Goal: Task Accomplishment & Management: Use online tool/utility

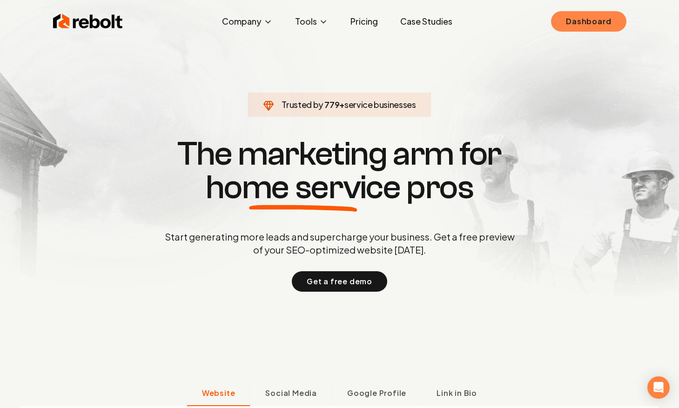
click at [568, 26] on link "Dashboard" at bounding box center [588, 21] width 75 height 20
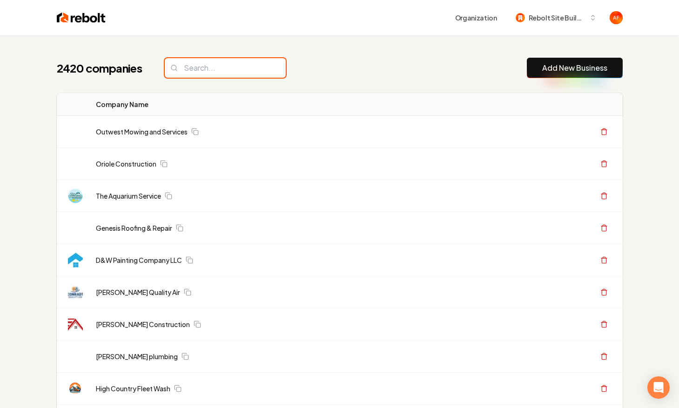
click at [228, 75] on input "search" at bounding box center [225, 68] width 121 height 20
type input "m"
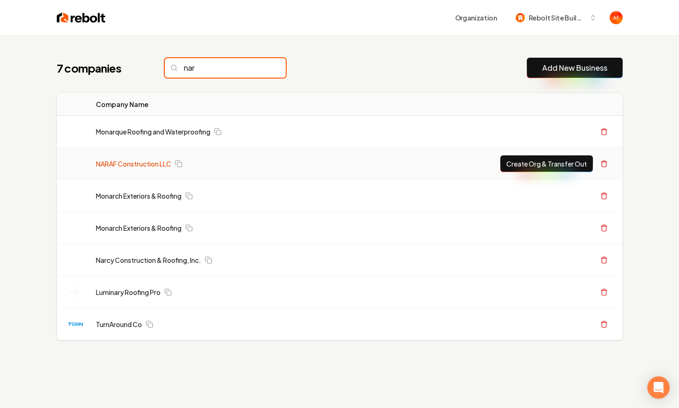
type input "nar"
click at [143, 165] on link "NARAF Construction LLC" at bounding box center [133, 163] width 75 height 9
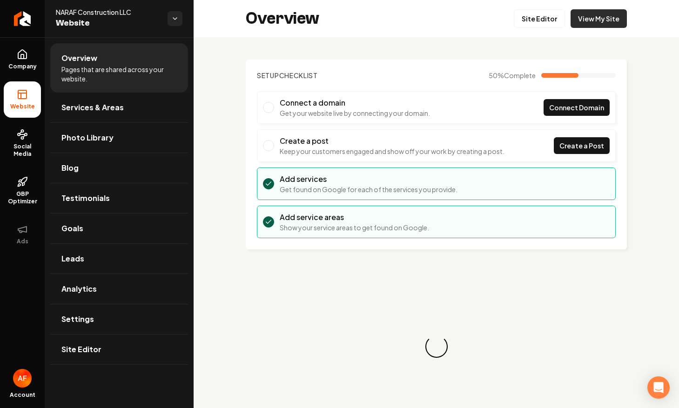
click at [621, 22] on link "View My Site" at bounding box center [599, 18] width 56 height 19
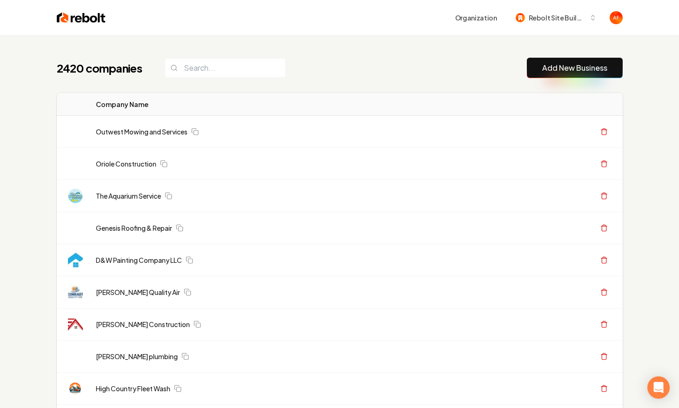
click at [573, 70] on link "Add New Business" at bounding box center [574, 67] width 65 height 11
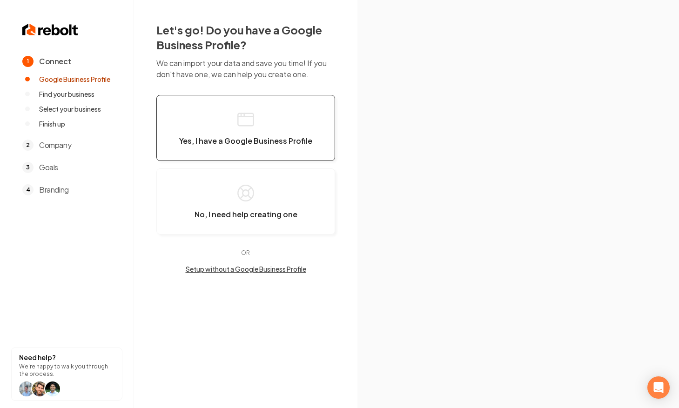
click at [279, 118] on button "Yes, I have a Google Business Profile" at bounding box center [245, 128] width 179 height 66
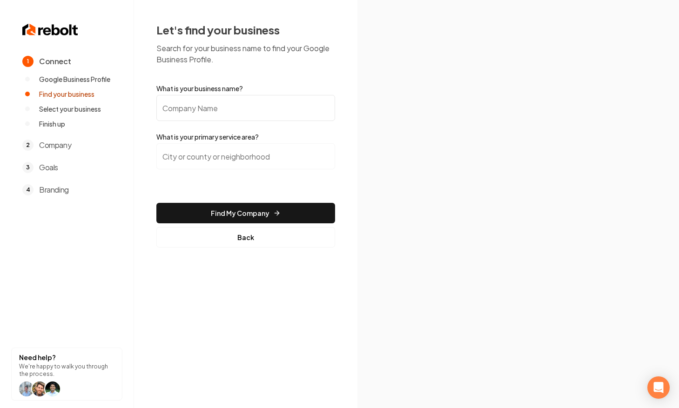
click at [279, 118] on input "What is your business name?" at bounding box center [245, 108] width 179 height 26
type input "naraf"
click at [172, 152] on input "search" at bounding box center [245, 156] width 179 height 26
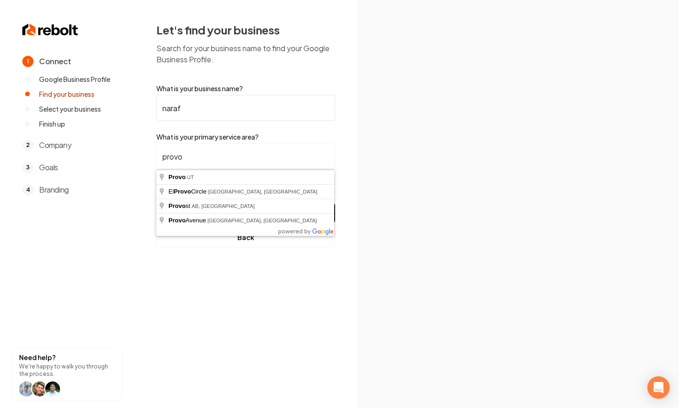
click at [156, 203] on button "Find My Company" at bounding box center [245, 213] width 179 height 20
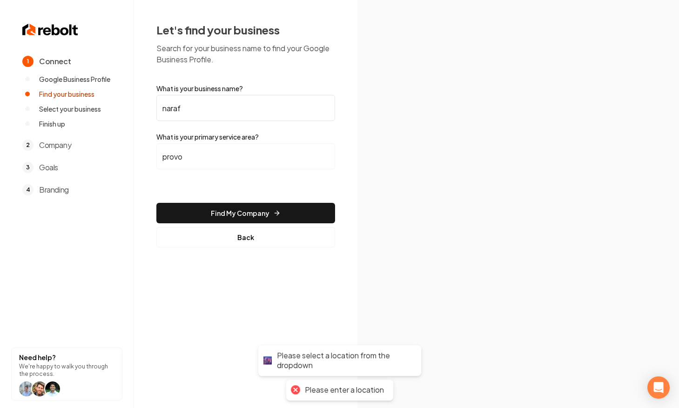
click at [188, 156] on input "provo" at bounding box center [245, 156] width 179 height 26
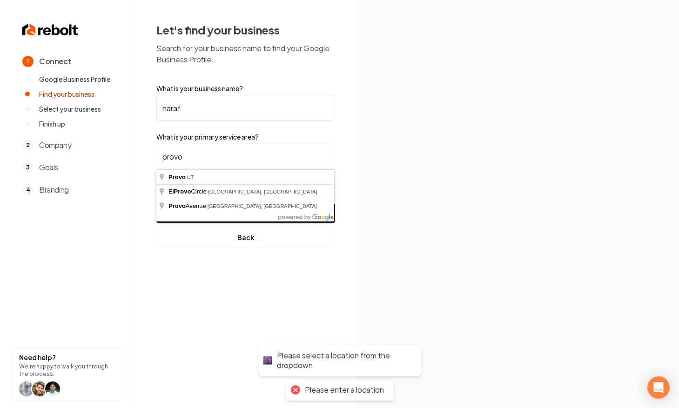
type input "Provo, [GEOGRAPHIC_DATA]"
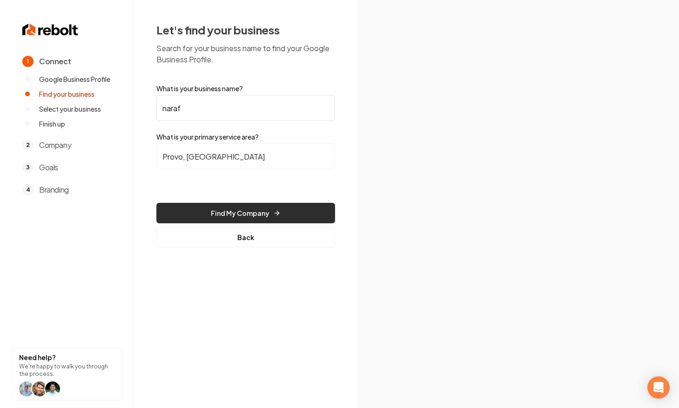
click at [210, 211] on button "Find My Company" at bounding box center [245, 213] width 179 height 20
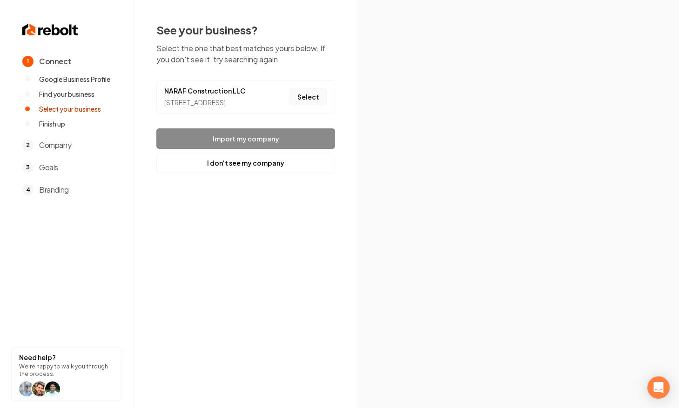
click at [316, 101] on button "Select" at bounding box center [309, 96] width 38 height 17
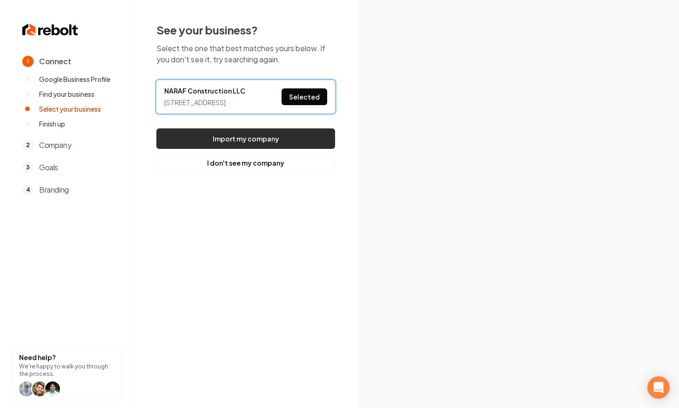
click at [293, 133] on button "Import my company" at bounding box center [245, 139] width 179 height 20
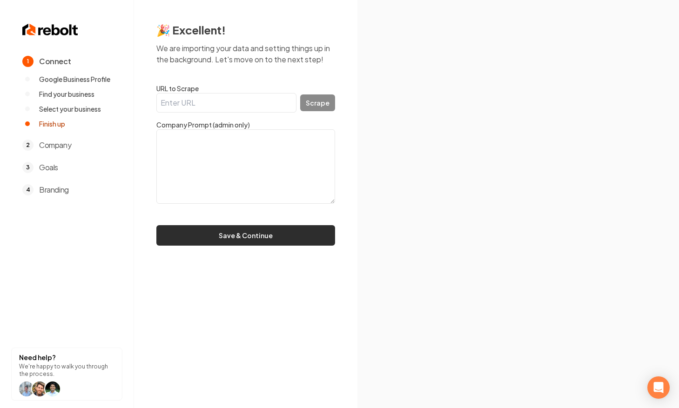
click at [267, 228] on button "Save & Continue" at bounding box center [245, 235] width 179 height 20
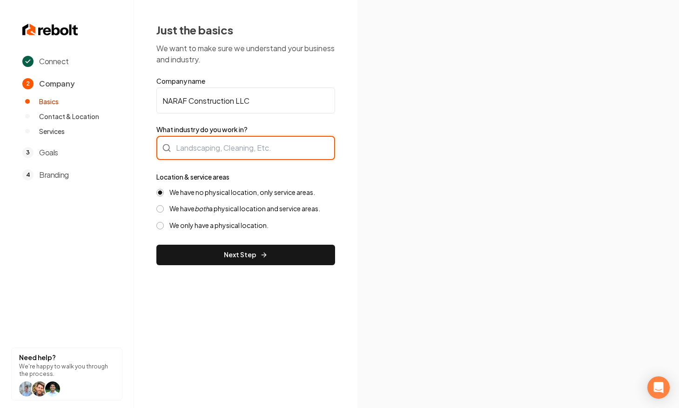
click at [237, 154] on div at bounding box center [245, 148] width 179 height 24
type input "Roofing"
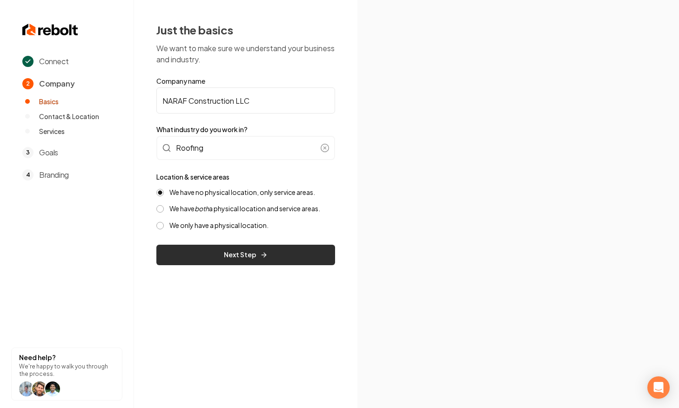
click at [213, 253] on button "Next Step" at bounding box center [245, 255] width 179 height 20
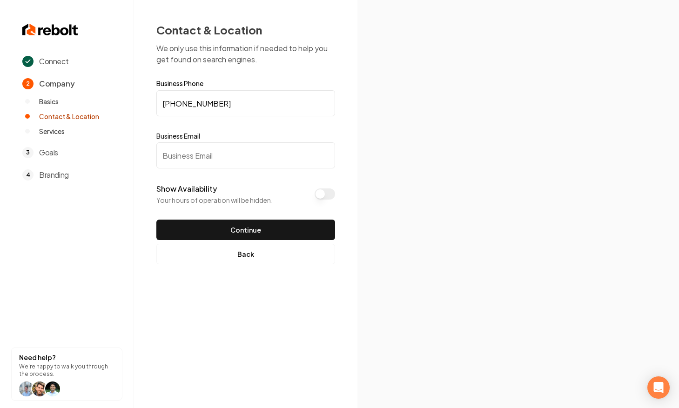
click at [226, 153] on input "Business Email" at bounding box center [245, 155] width 179 height 26
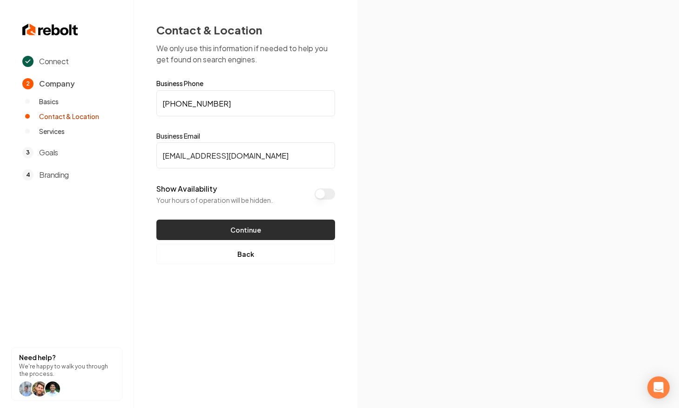
type input "[EMAIL_ADDRESS][DOMAIN_NAME]"
click at [262, 227] on button "Continue" at bounding box center [245, 230] width 179 height 20
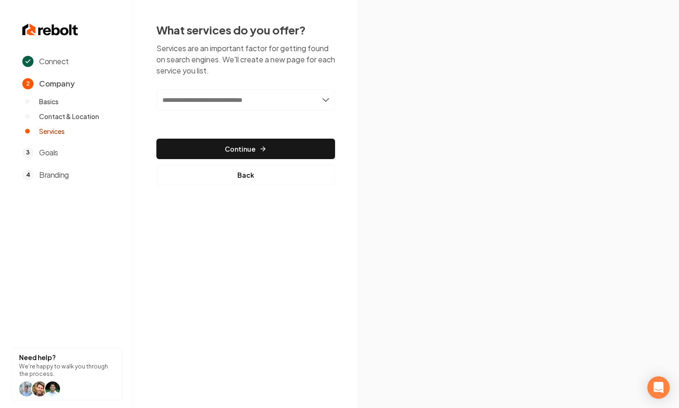
click at [282, 95] on input "text" at bounding box center [245, 99] width 179 height 21
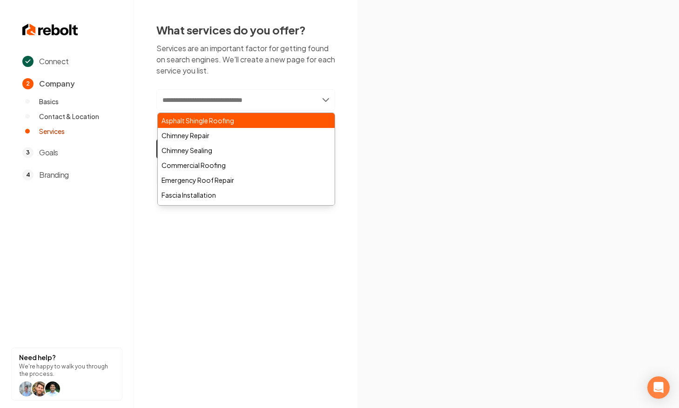
click at [202, 120] on div "Asphalt Shingle Roofing" at bounding box center [246, 120] width 177 height 15
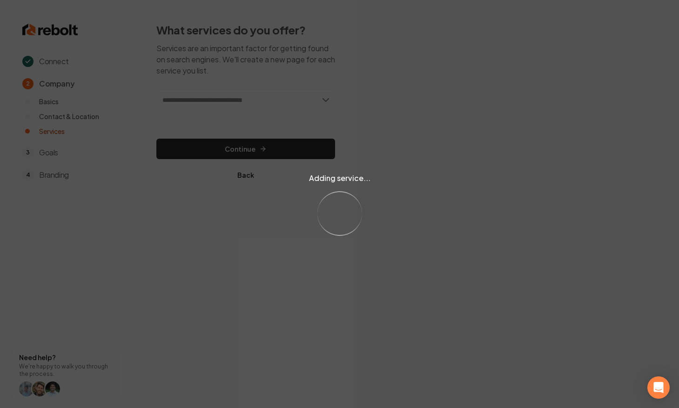
click at [206, 106] on div "Adding service... Loading..." at bounding box center [339, 204] width 679 height 408
click at [210, 99] on div "Adding service... Loading..." at bounding box center [339, 204] width 679 height 408
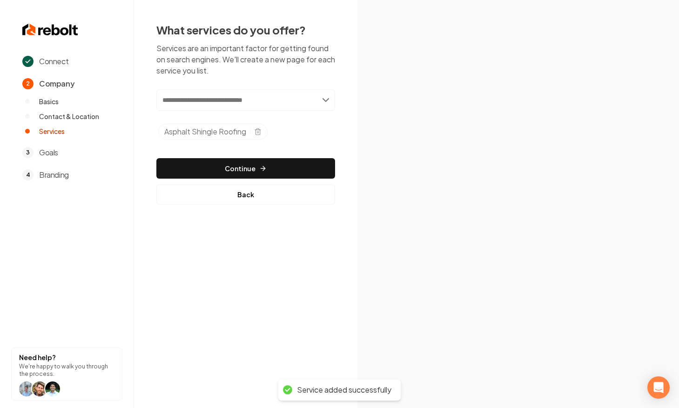
click at [210, 99] on input "text" at bounding box center [245, 99] width 179 height 21
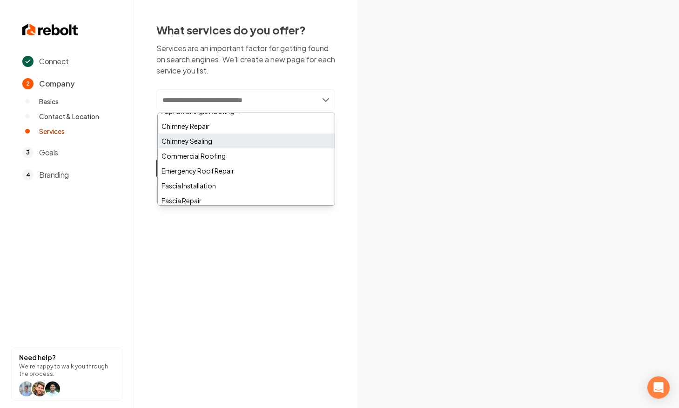
scroll to position [11, 0]
click at [202, 157] on div "Commercial Roofing" at bounding box center [246, 154] width 177 height 15
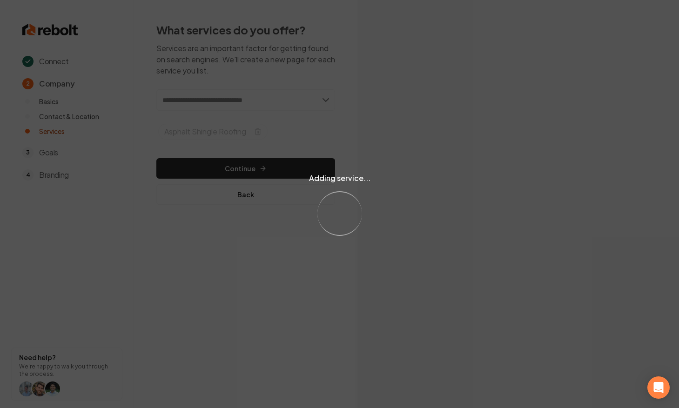
click at [229, 102] on div "Adding service... Loading..." at bounding box center [339, 204] width 679 height 408
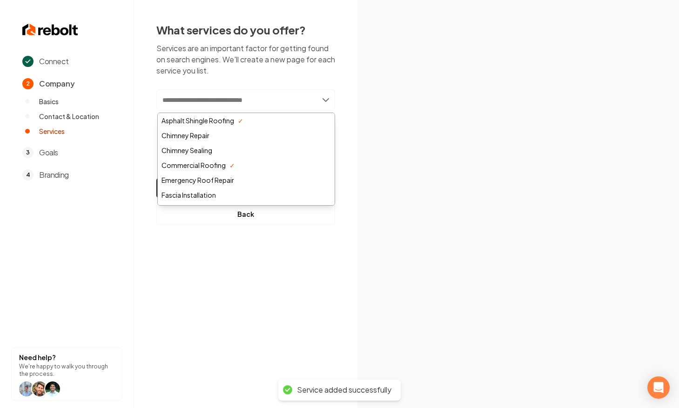
click at [229, 102] on input "text" at bounding box center [245, 99] width 179 height 21
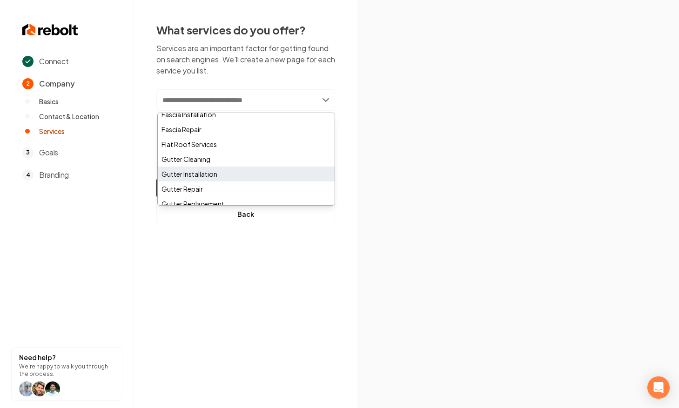
scroll to position [168, 0]
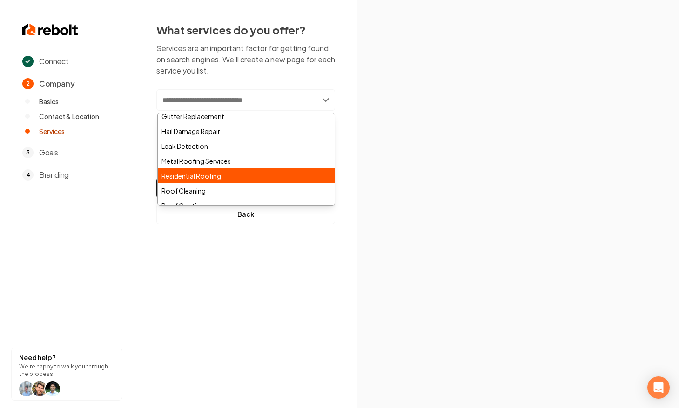
click at [206, 171] on div "Residential Roofing" at bounding box center [246, 176] width 177 height 15
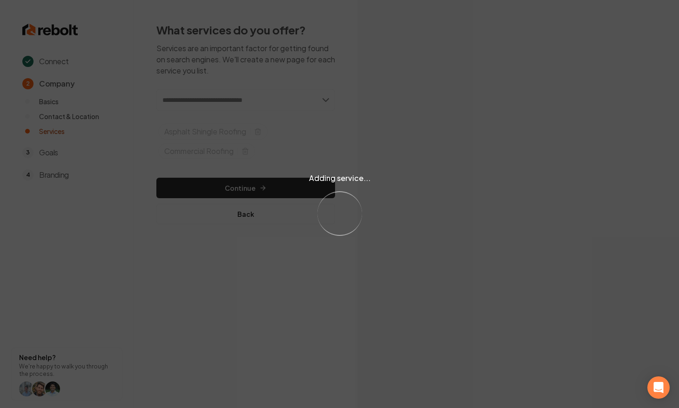
click at [209, 185] on div "Adding service... Loading..." at bounding box center [339, 204] width 679 height 408
click at [209, 188] on div "Adding service... Loading..." at bounding box center [339, 204] width 679 height 408
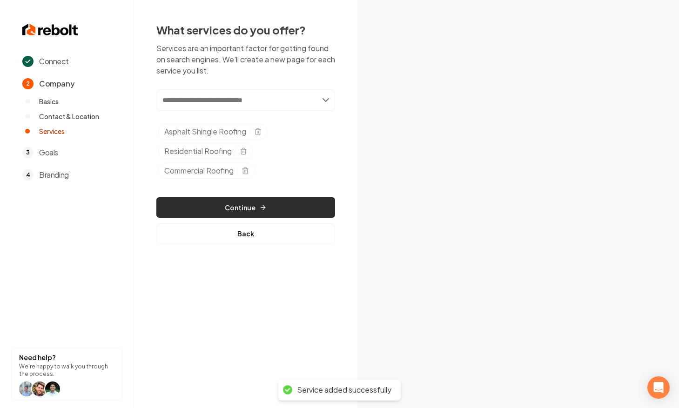
click at [212, 203] on button "Continue" at bounding box center [245, 207] width 179 height 20
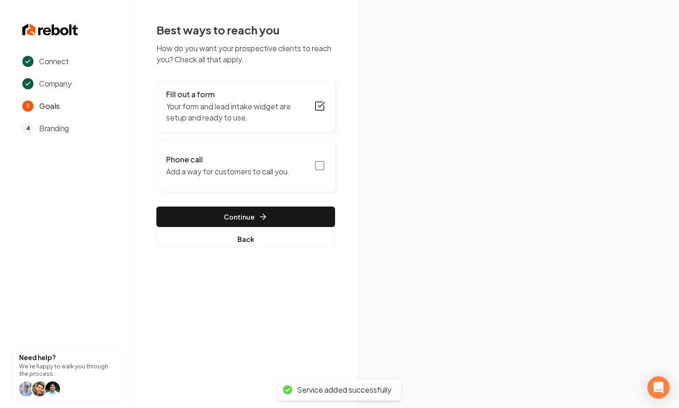
click at [308, 199] on div "Fill out a form Your form and lead intake widget are setup and ready to use. Ph…" at bounding box center [245, 164] width 179 height 168
click at [308, 173] on button "Phone call Add a way for customers to call you." at bounding box center [245, 166] width 179 height 52
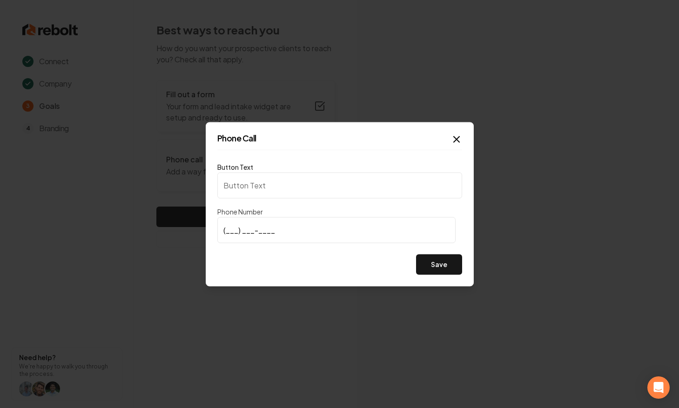
type input "Call us"
type input "[PHONE_NUMBER]"
click at [440, 269] on button "Save" at bounding box center [439, 264] width 46 height 20
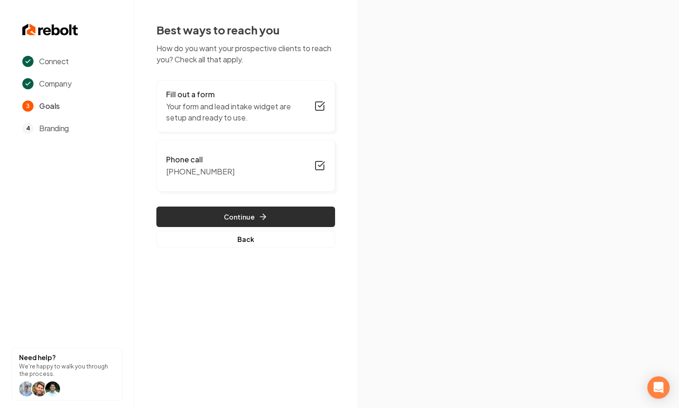
click at [278, 216] on button "Continue" at bounding box center [245, 217] width 179 height 20
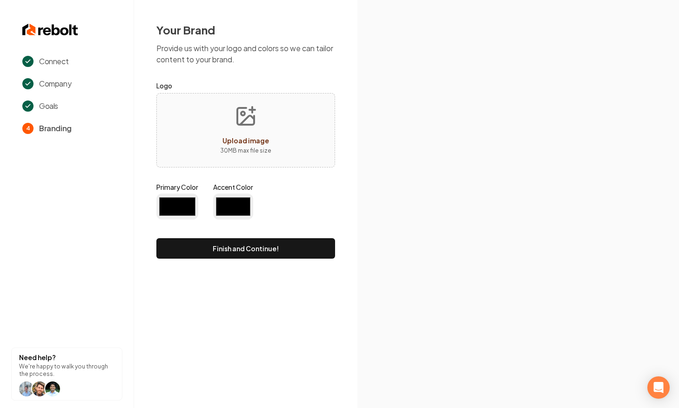
type input "#194d33"
type input "#70be00"
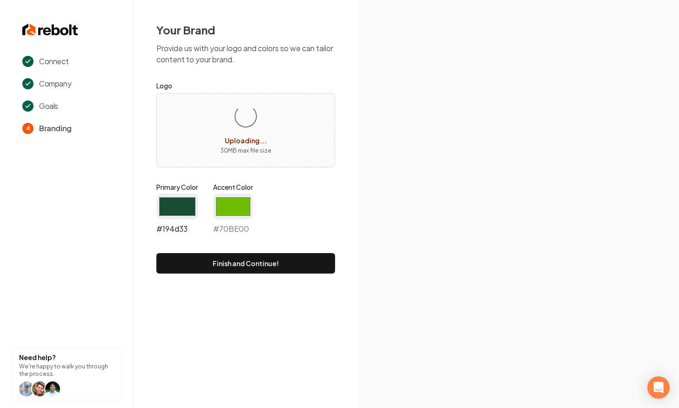
click at [190, 200] on input "#194d33" at bounding box center [177, 207] width 42 height 26
type input "#0b6499"
click at [232, 201] on input "#70be00" at bounding box center [233, 207] width 40 height 26
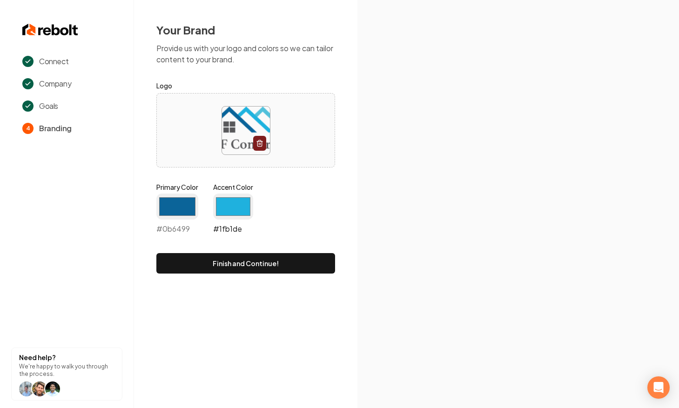
type input "#1fb1de"
click at [351, 191] on div "Your Brand Provide us with your logo and colors so we can tailor content to you…" at bounding box center [246, 148] width 224 height 296
click at [302, 252] on form "Logo Primary Color #0b6499 #0b6499 Accent Color #1fb1de #1fb1de Finish and Cont…" at bounding box center [245, 177] width 179 height 194
click at [290, 271] on button "Finish and Continue!" at bounding box center [245, 263] width 179 height 20
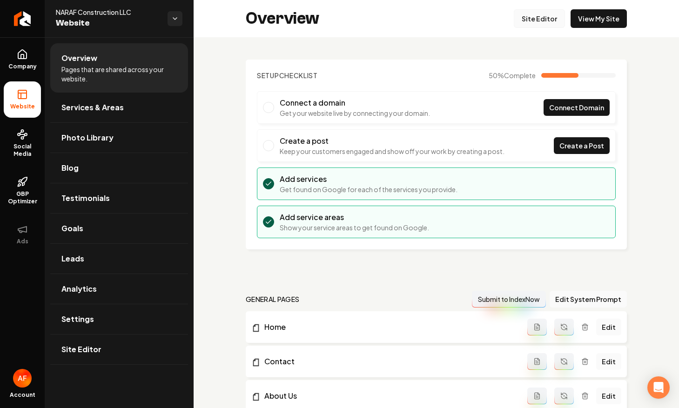
click at [531, 15] on link "Site Editor" at bounding box center [539, 18] width 51 height 19
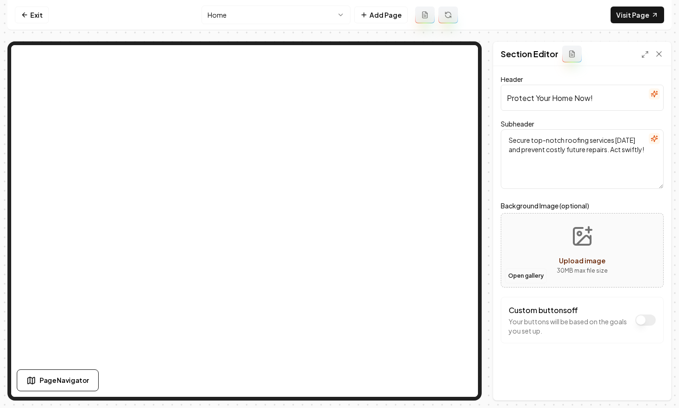
click at [514, 279] on button "Open gallery" at bounding box center [526, 276] width 42 height 15
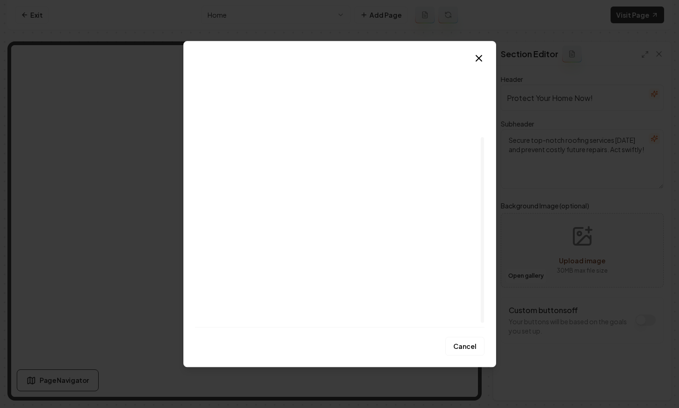
scroll to position [51, 0]
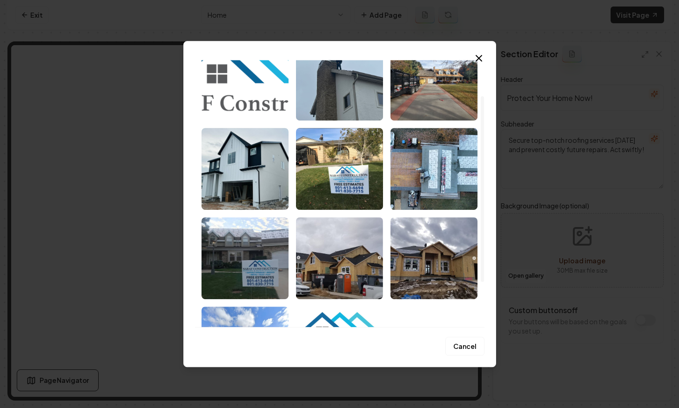
click at [294, 203] on div at bounding box center [340, 214] width 284 height 358
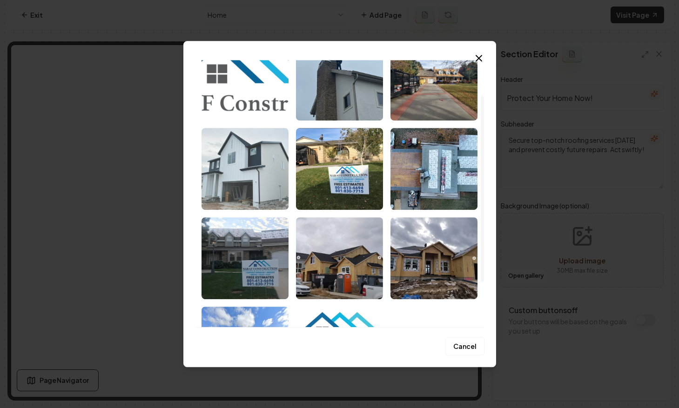
click at [277, 188] on img "Select image image_68cb67a25c7cd75eb8835e9c.jpeg" at bounding box center [245, 169] width 87 height 82
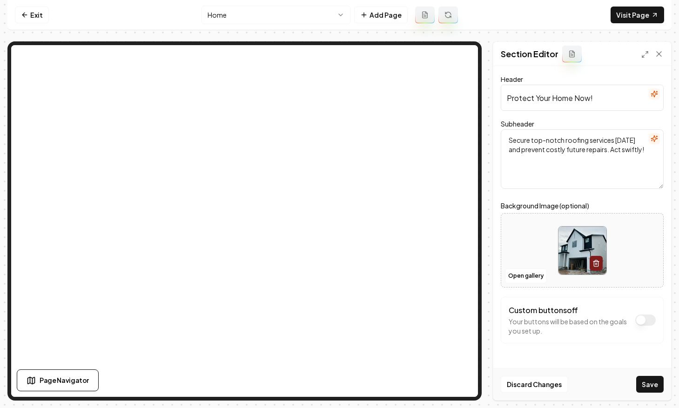
click at [646, 380] on button "Save" at bounding box center [650, 384] width 27 height 17
click at [646, 380] on div "Discard Changes Save" at bounding box center [583, 384] width 178 height 32
